Goal: Transaction & Acquisition: Purchase product/service

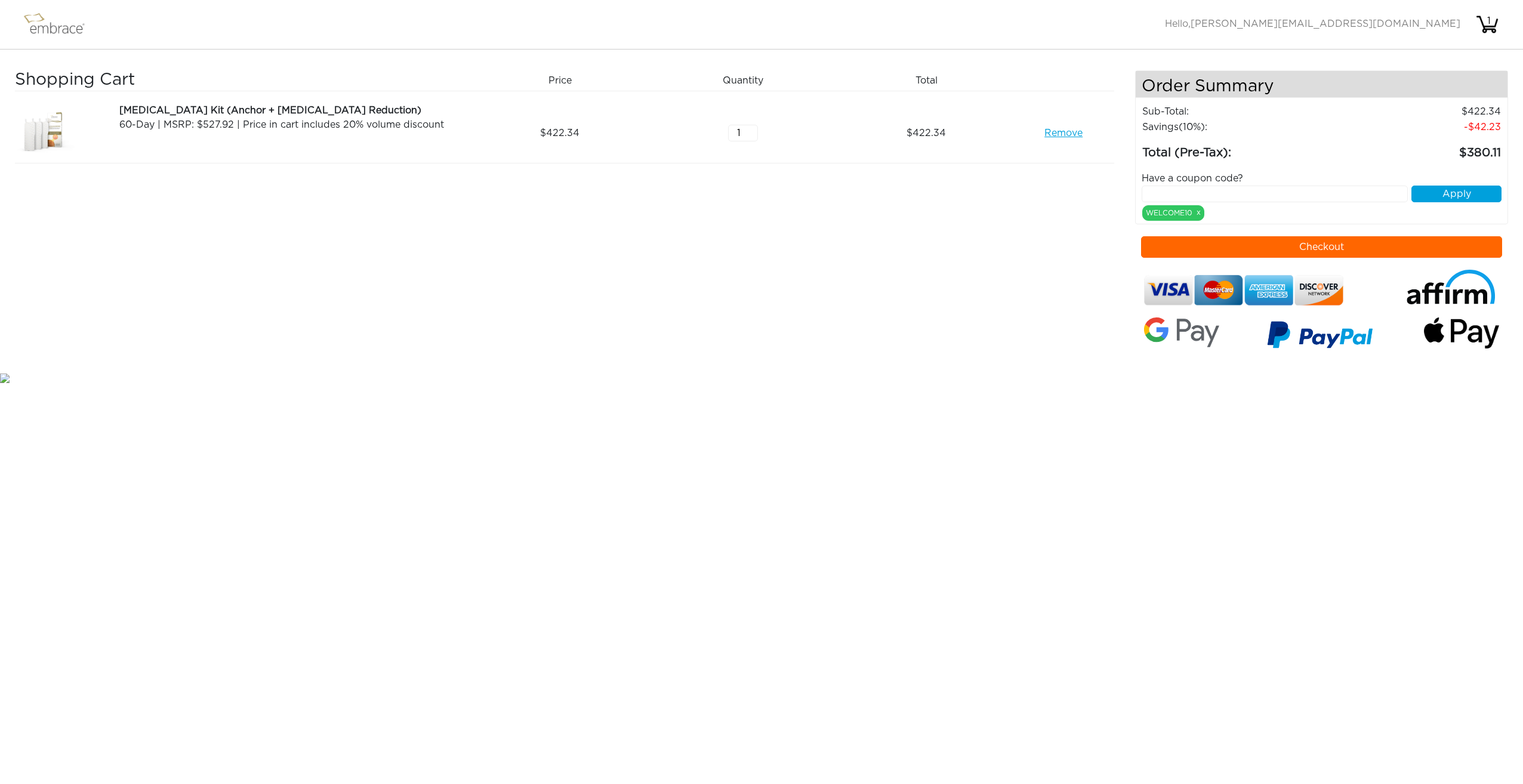
click at [1296, 197] on input "text" at bounding box center [1275, 194] width 267 height 16
click at [1317, 247] on button "Checkout" at bounding box center [1321, 247] width 361 height 21
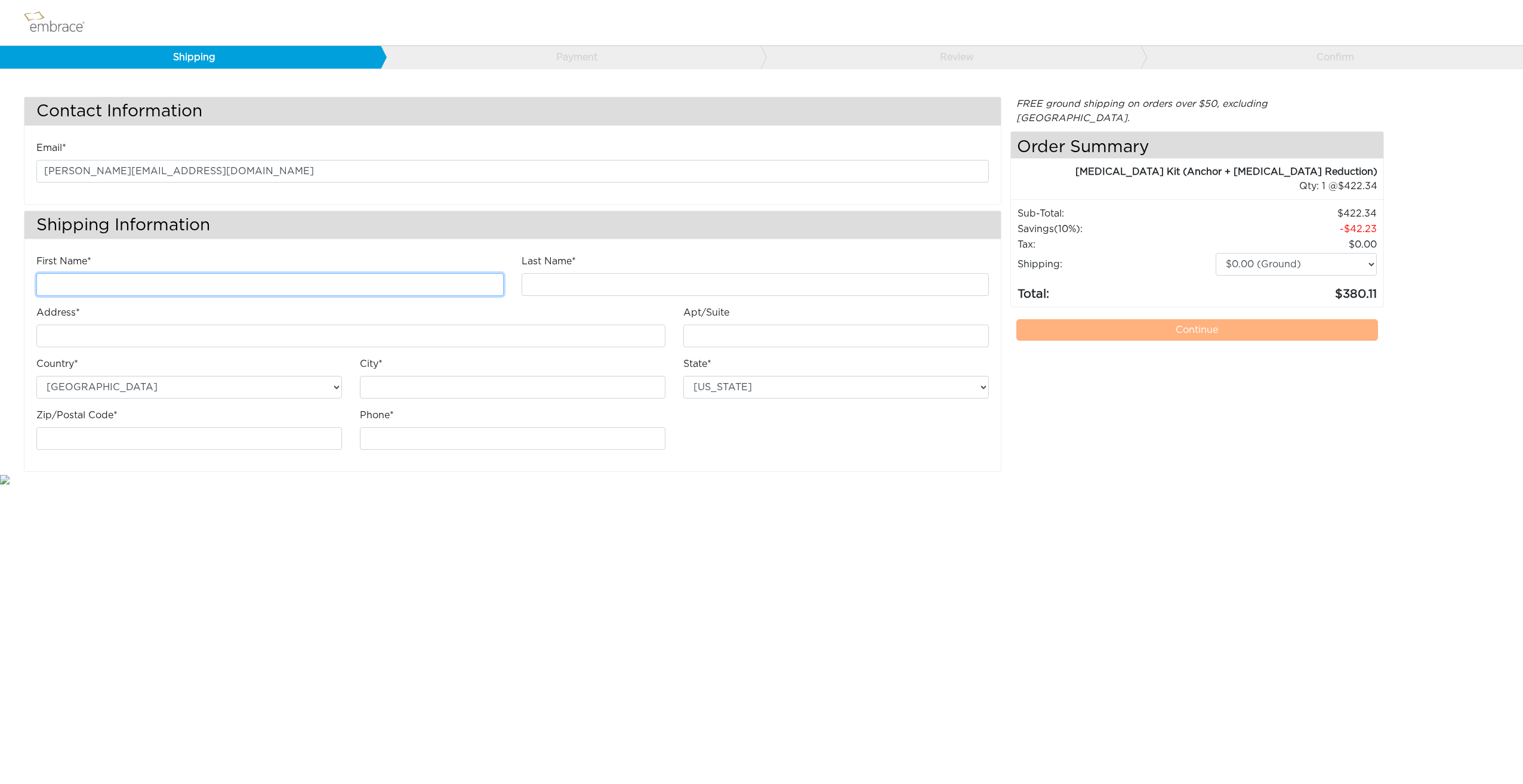
click at [268, 293] on input "First Name*" at bounding box center [270, 285] width 467 height 23
click at [213, 284] on input "First Name*" at bounding box center [270, 285] width 467 height 23
type input "[PERSON_NAME]"
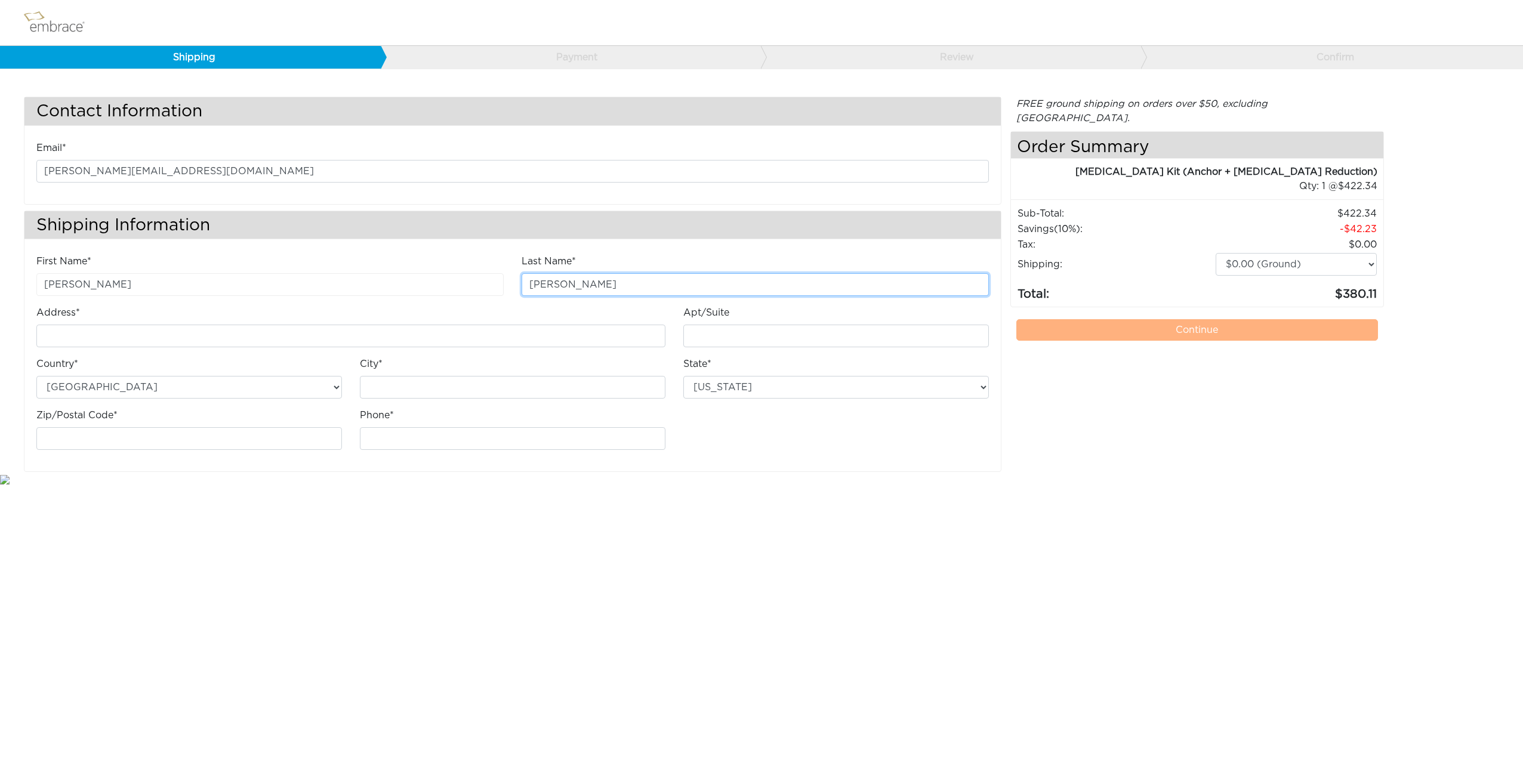
type input "[PERSON_NAME]"
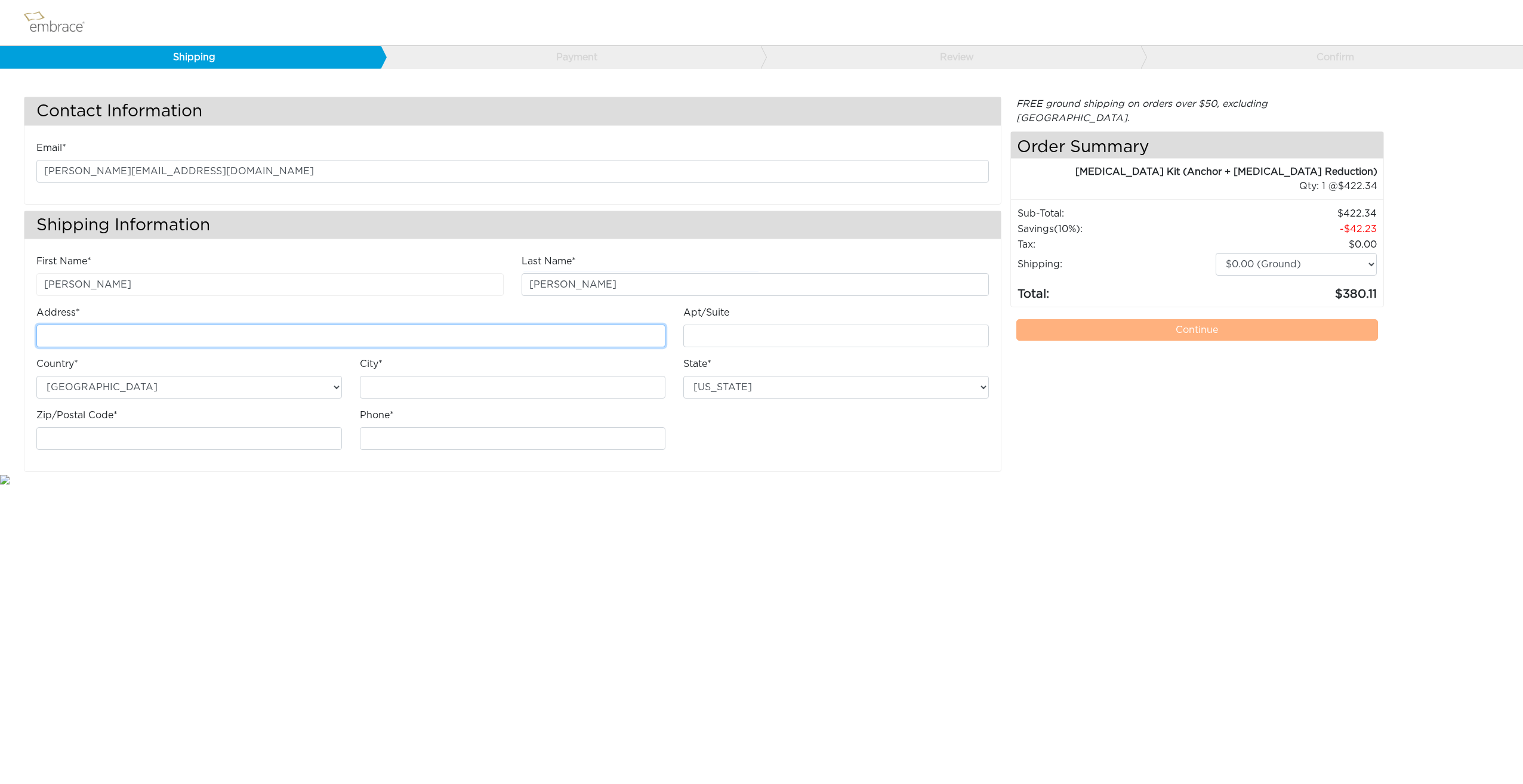
click at [201, 334] on input "Address*" at bounding box center [351, 336] width 629 height 23
type input "4283 Express Ln"
type input "Suite 2540-998"
type input "Sarasota"
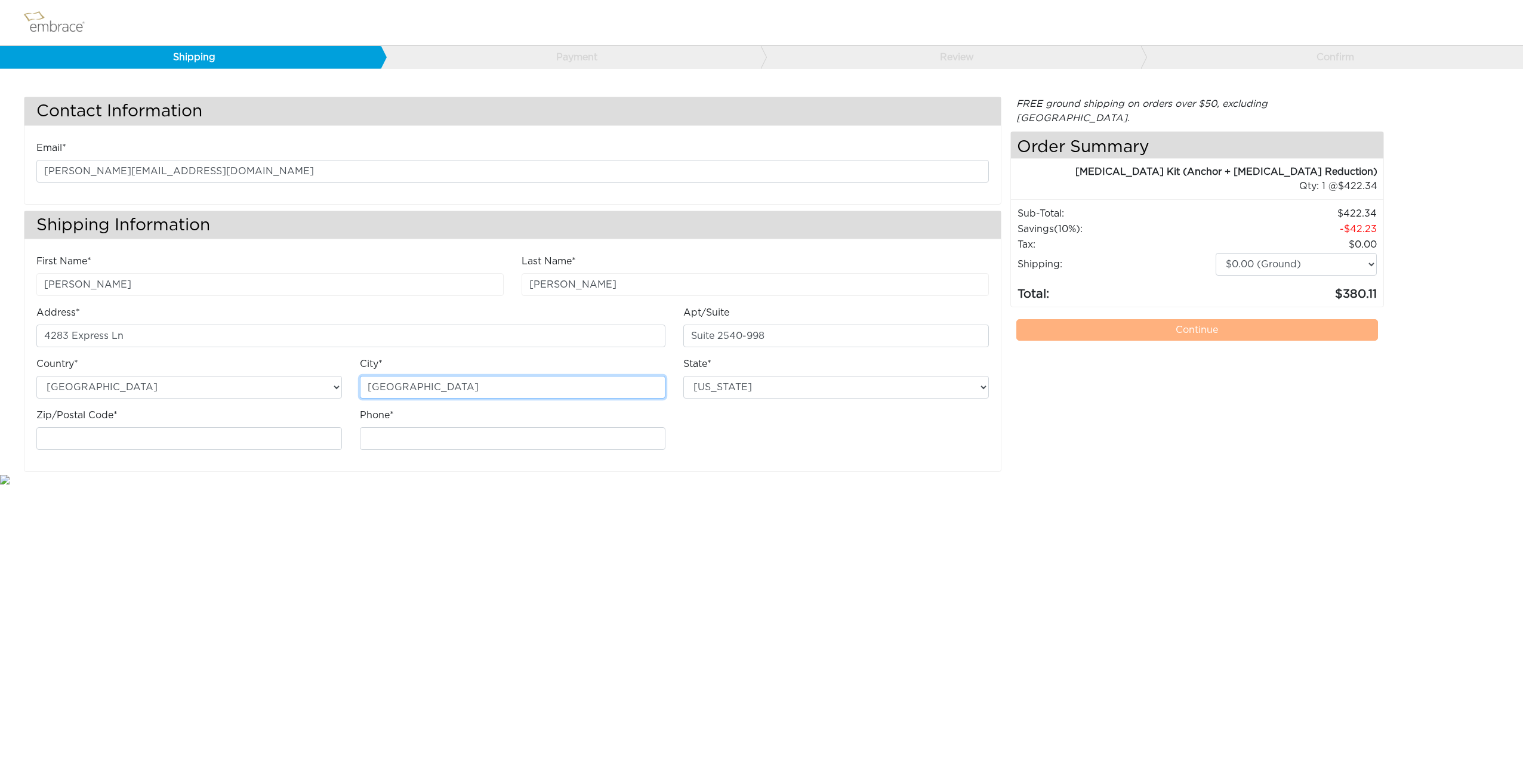
type input "9415386941"
click at [872, 395] on select "Alabama Alaska Arizona Arkansas California Colorado Connecticut District of Col…" at bounding box center [836, 387] width 306 height 23
select select "FL"
click at [683, 376] on select "Alabama Alaska Arizona Arkansas California Colorado Connecticut District of Col…" at bounding box center [836, 387] width 306 height 23
click at [996, 487] on html "Shipping Payment Review Confirm Contact Information Email* jenny@audiovannah.co…" at bounding box center [761, 243] width 1523 height 487
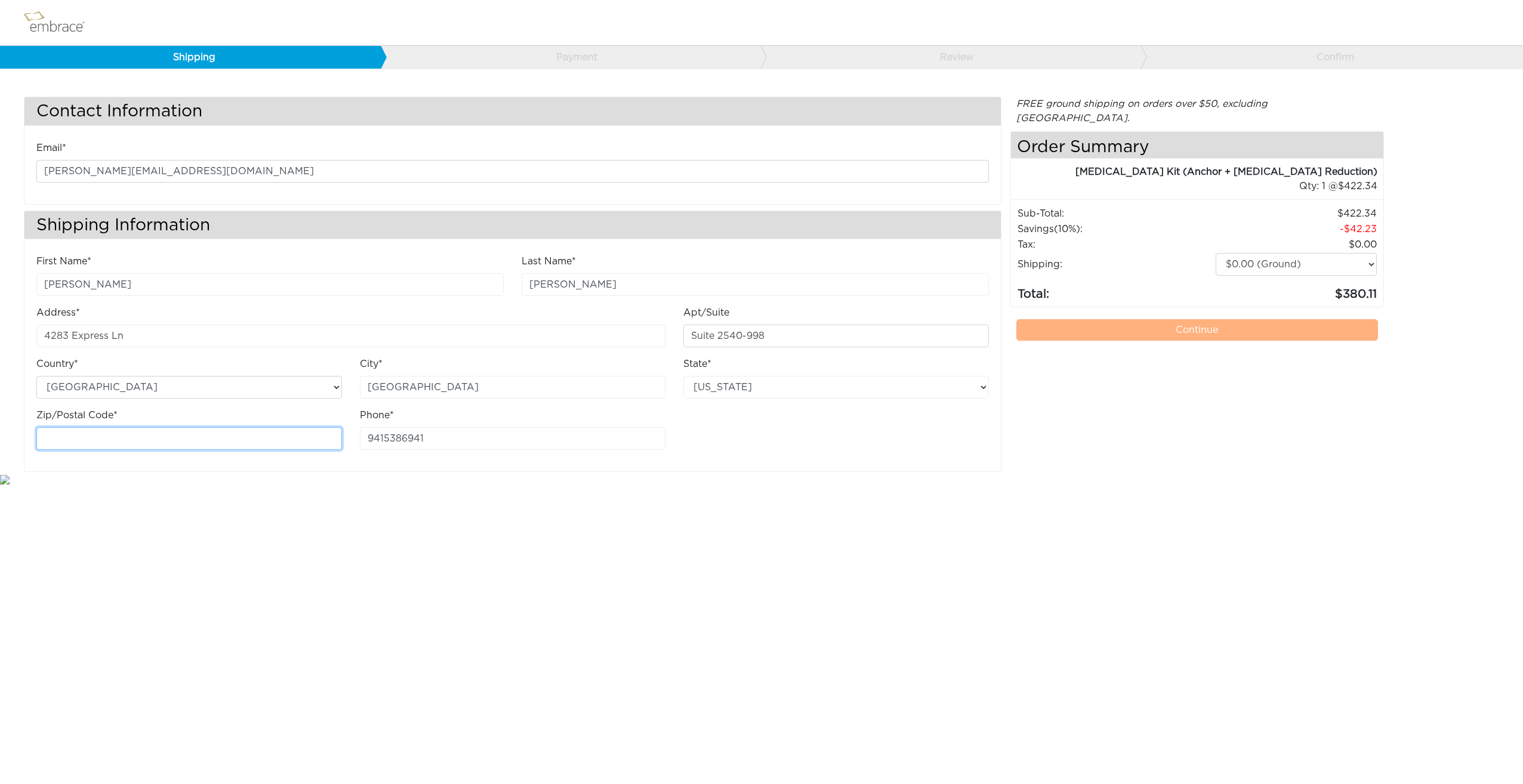
click at [219, 441] on input "Zip/Postal Code*" at bounding box center [188, 439] width 306 height 23
type input "34249"
click at [841, 432] on div "First Name* Jenny Last Name* Pedersen Address* 4283 Express Ln Apt/Suite City*" at bounding box center [513, 356] width 970 height 206
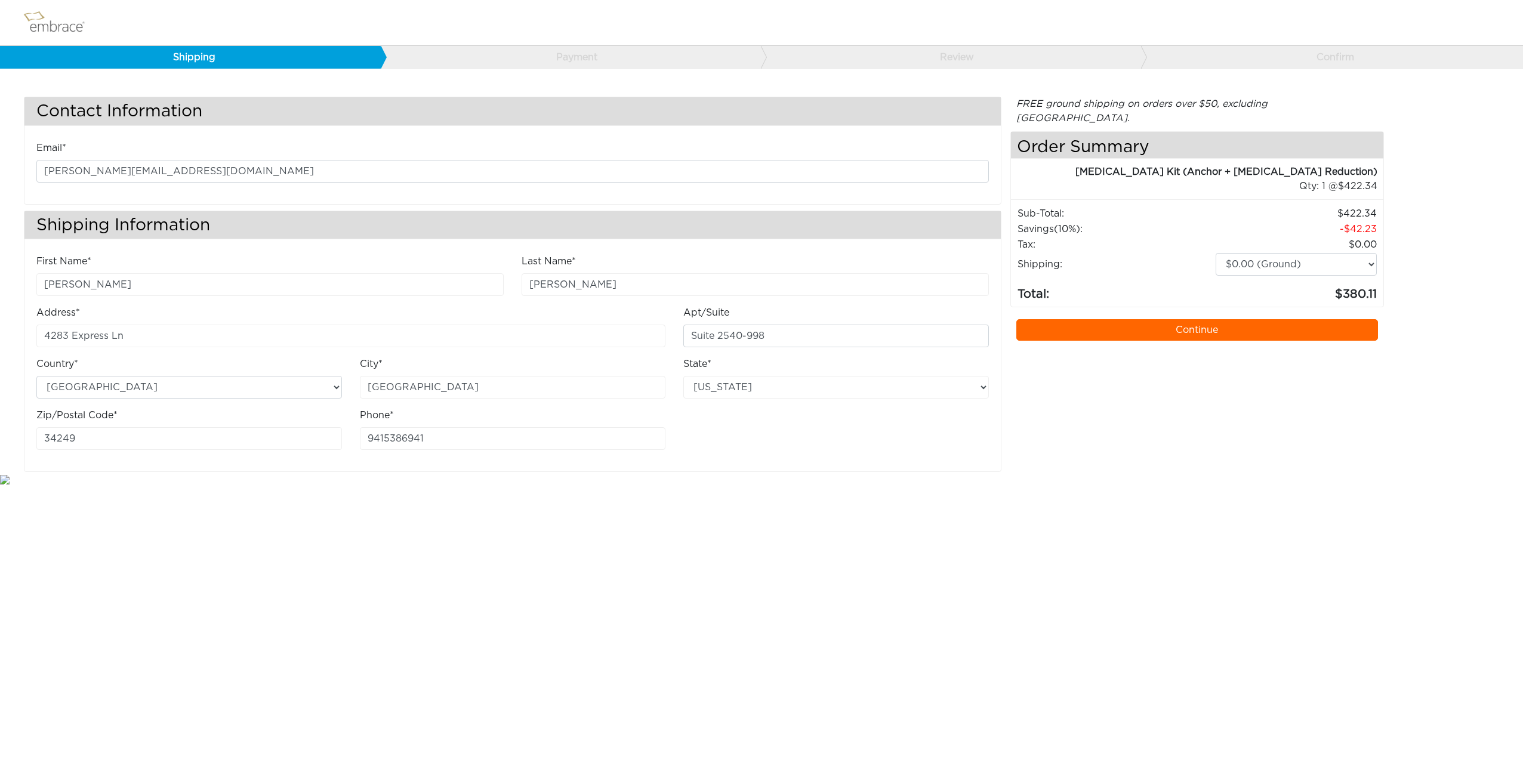
click at [1217, 319] on link "Continue" at bounding box center [1197, 330] width 361 height 21
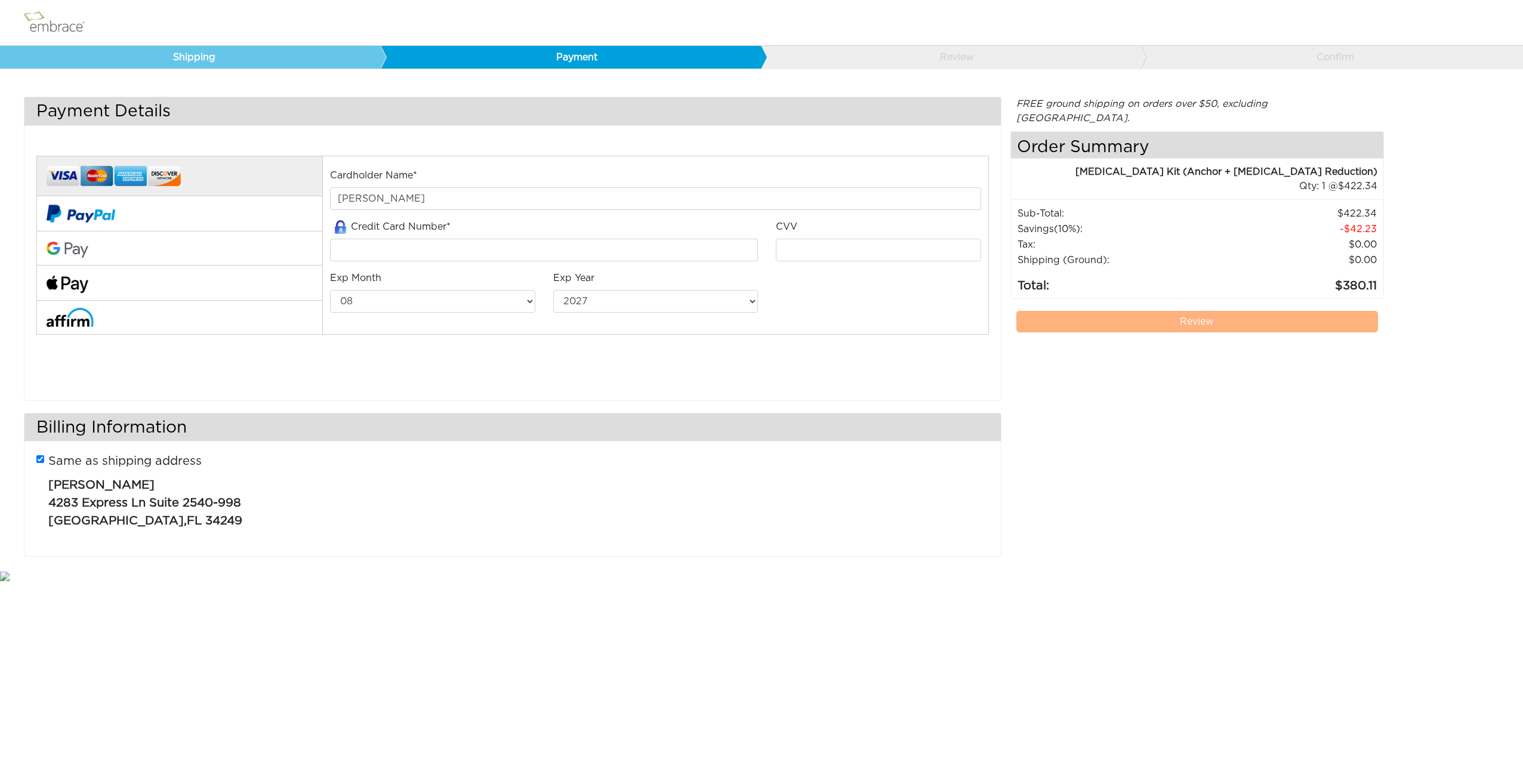
select select "8"
select select "2027"
drag, startPoint x: 364, startPoint y: 199, endPoint x: 318, endPoint y: 187, distance: 47.5
click at [318, 187] on div "Cardholder Name* Jenny Pedersen Credit Card Number*" at bounding box center [513, 261] width 970 height 242
type input "[PERSON_NAME]"
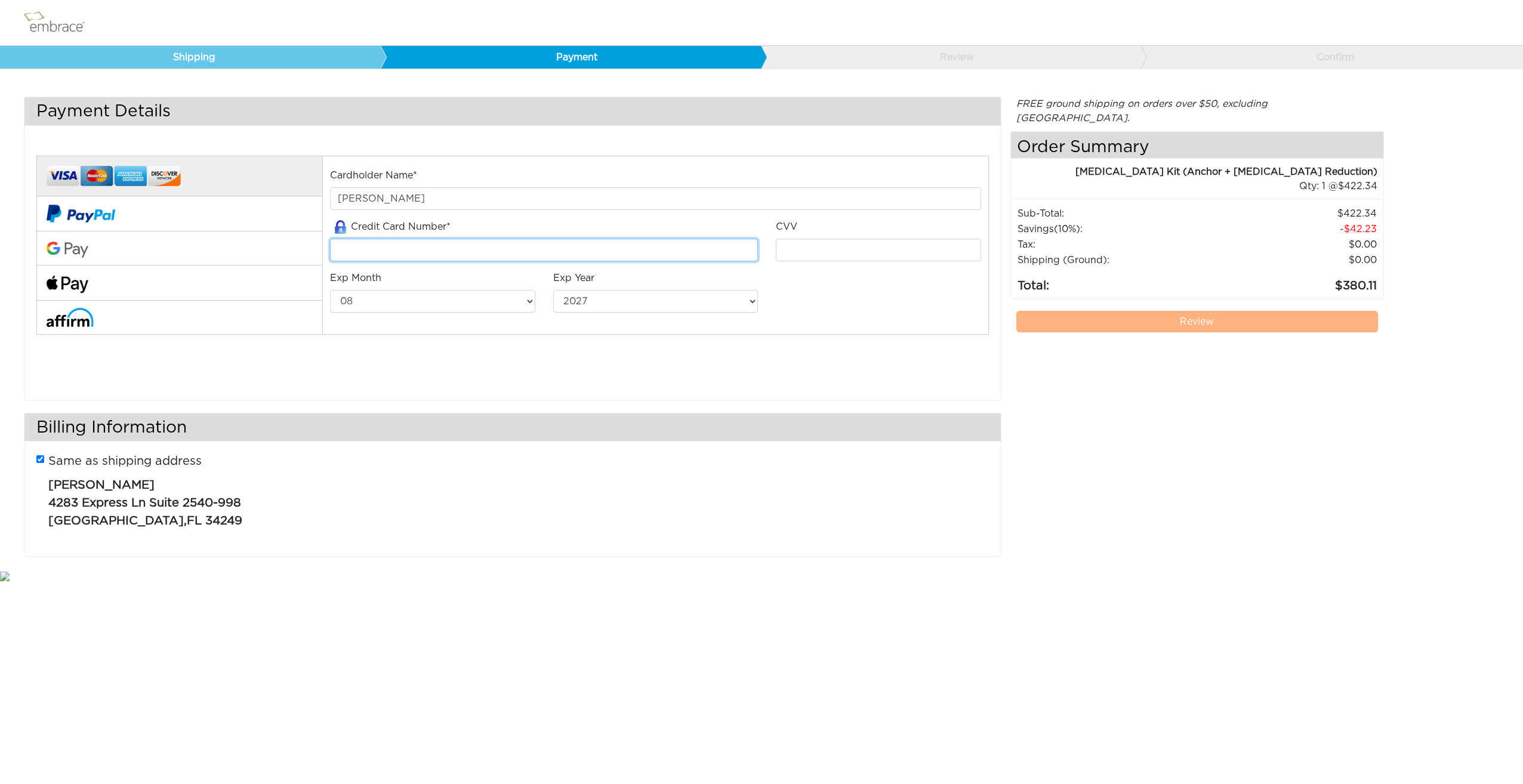
click at [346, 242] on input "tel" at bounding box center [544, 250] width 428 height 23
type input "4638330013714616"
click at [788, 249] on input "tel" at bounding box center [878, 250] width 206 height 23
type input "067"
click at [524, 301] on select "01 02 03 04 05 06 07 08 09 10 11 12" at bounding box center [433, 301] width 206 height 23
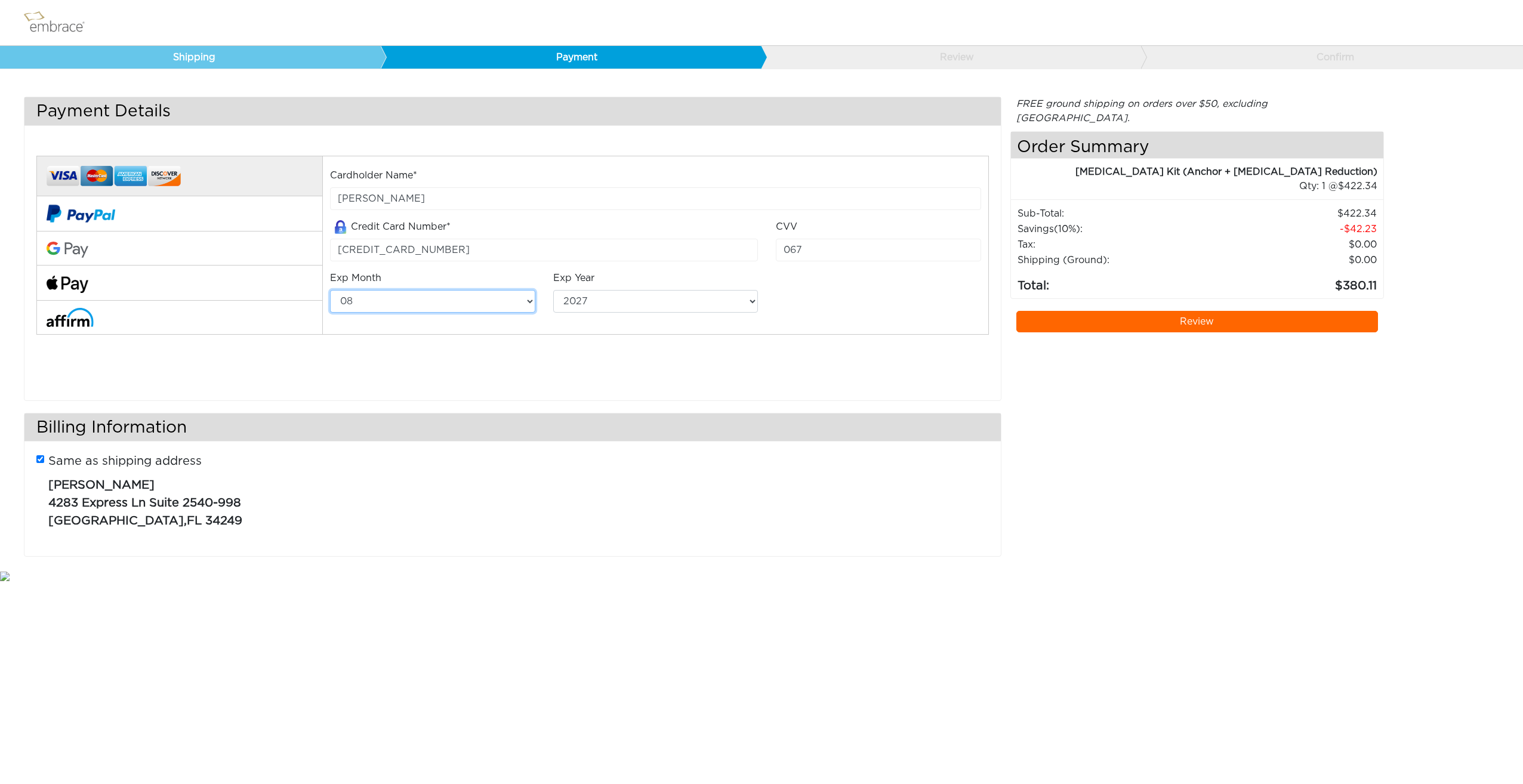
select select "10"
click at [330, 290] on select "01 02 03 04 05 06 07 08 09 10 11 12" at bounding box center [433, 301] width 206 height 23
click at [611, 306] on select "2025 2026 2027 2028 2029 2030 2031 2032 2033 2034 2035 2036 2037 2038 2039" at bounding box center [655, 301] width 206 height 23
select select "2025"
click at [553, 290] on select "2025 2026 2027 2028 2029 2030 2031 2032 2033 2034 2035 2036 2037 2038 2039" at bounding box center [655, 301] width 206 height 23
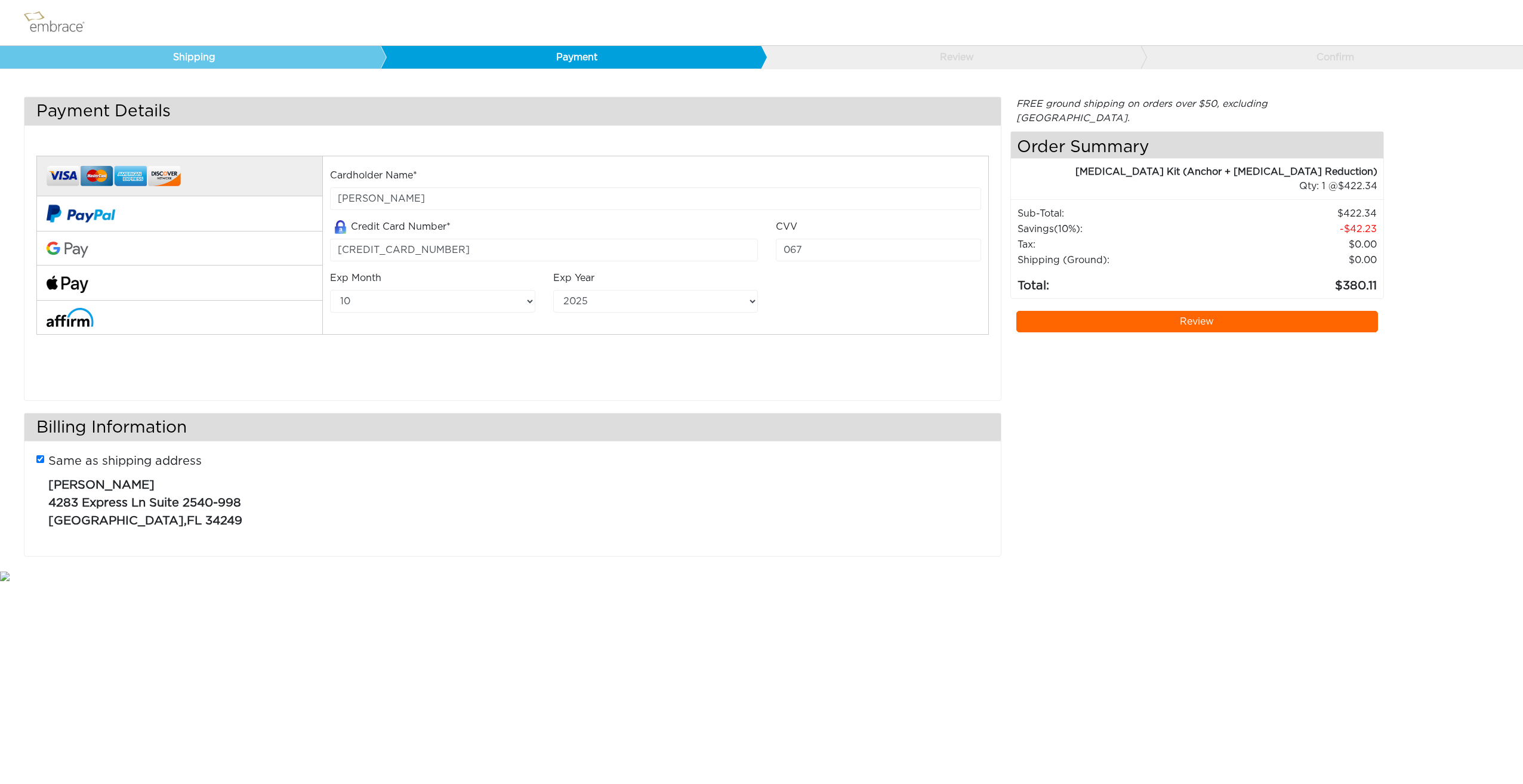
click at [1214, 311] on link "Review" at bounding box center [1197, 322] width 361 height 21
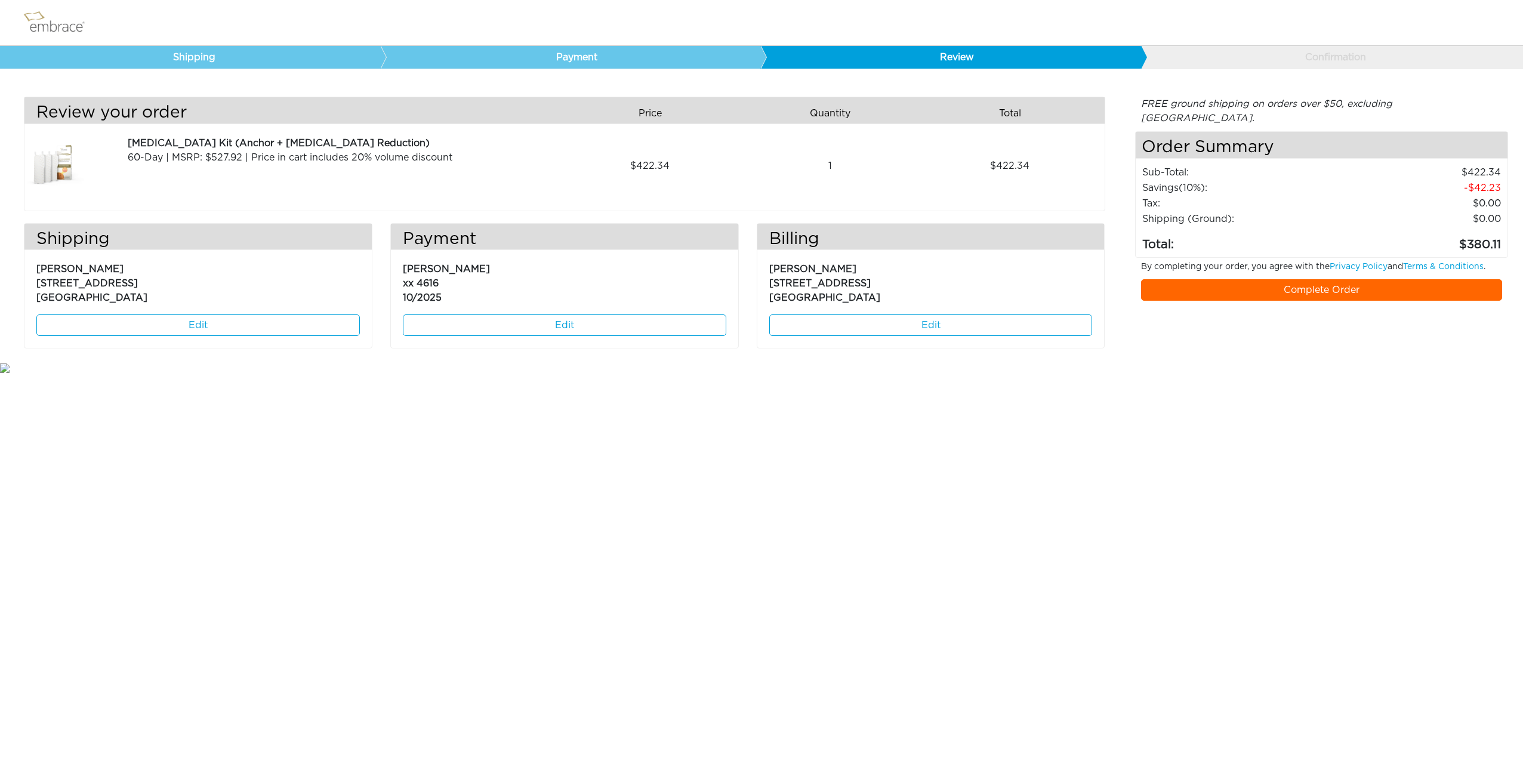
click at [1339, 279] on link "Complete Order" at bounding box center [1321, 290] width 361 height 21
